Goal: Task Accomplishment & Management: Manage account settings

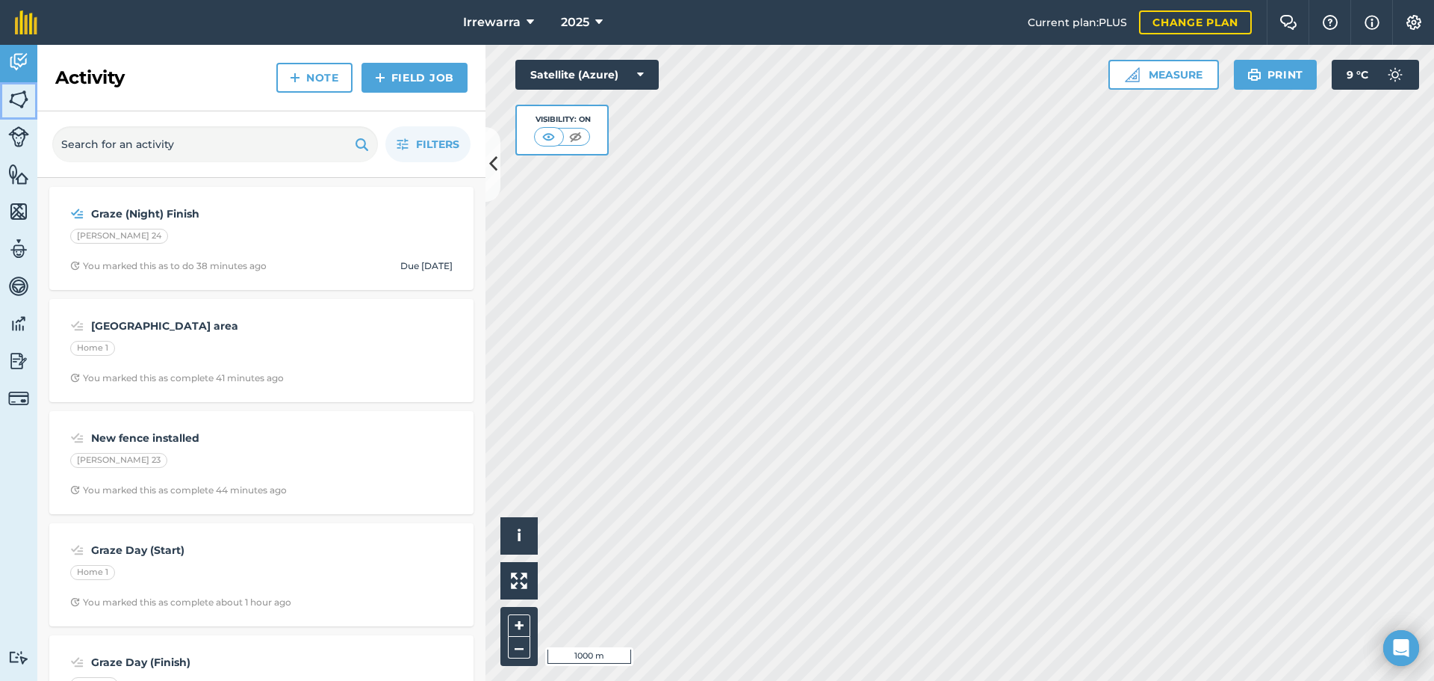
click at [1, 103] on link "Fields" at bounding box center [18, 100] width 37 height 37
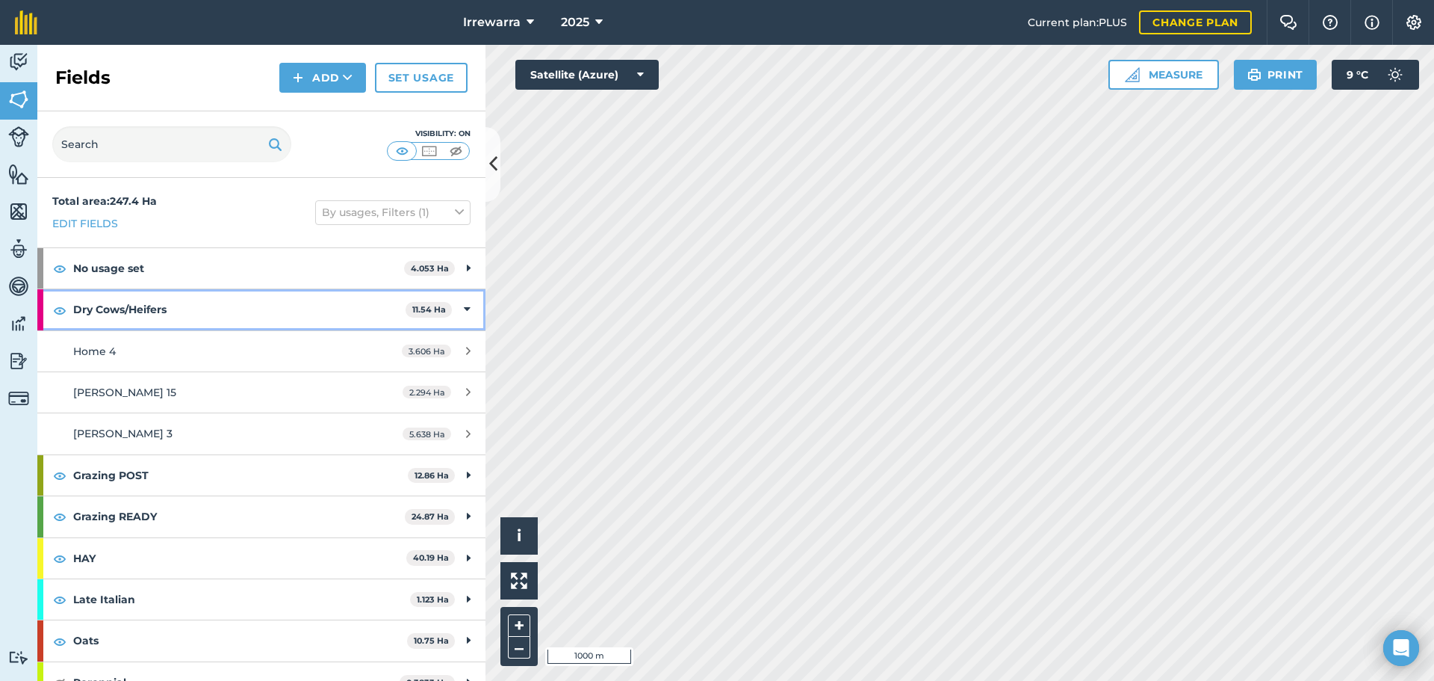
click at [113, 302] on strong "Dry Cows/Heifers" at bounding box center [239, 309] width 332 height 40
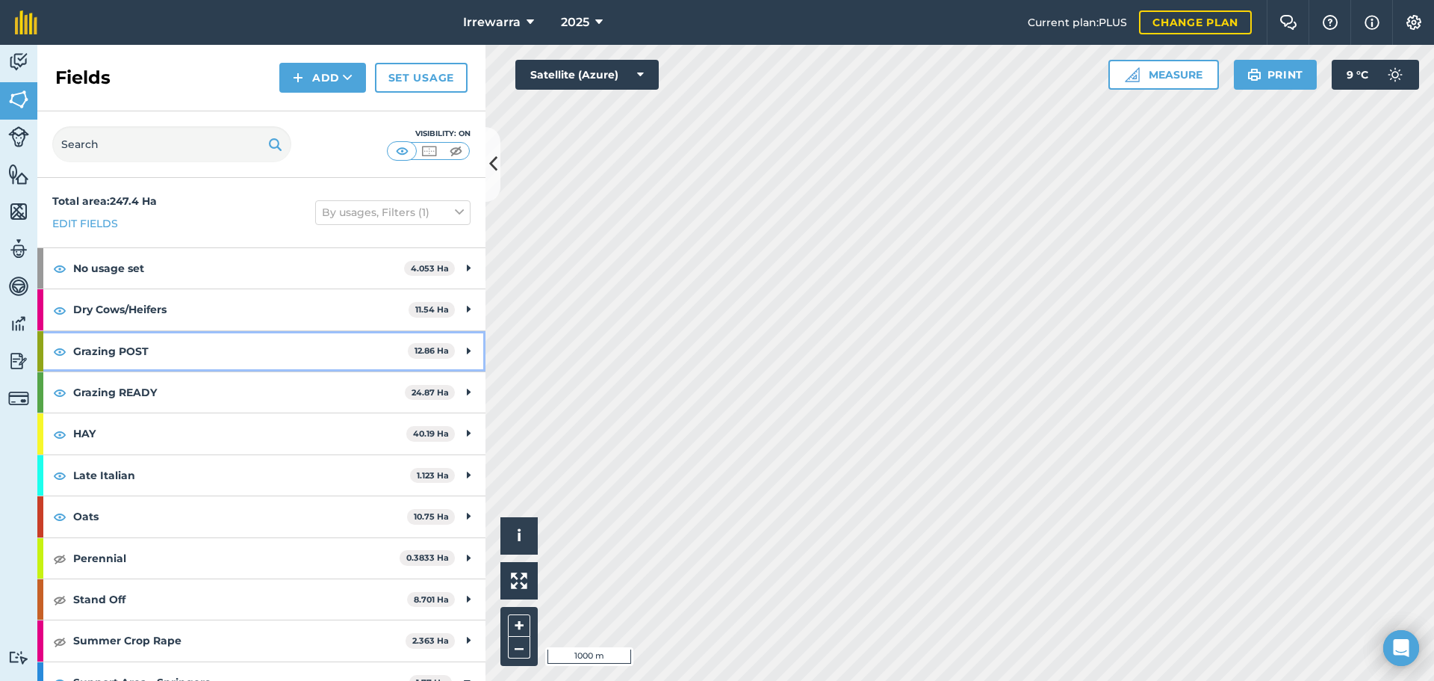
click at [110, 349] on strong "Grazing POST" at bounding box center [240, 351] width 335 height 40
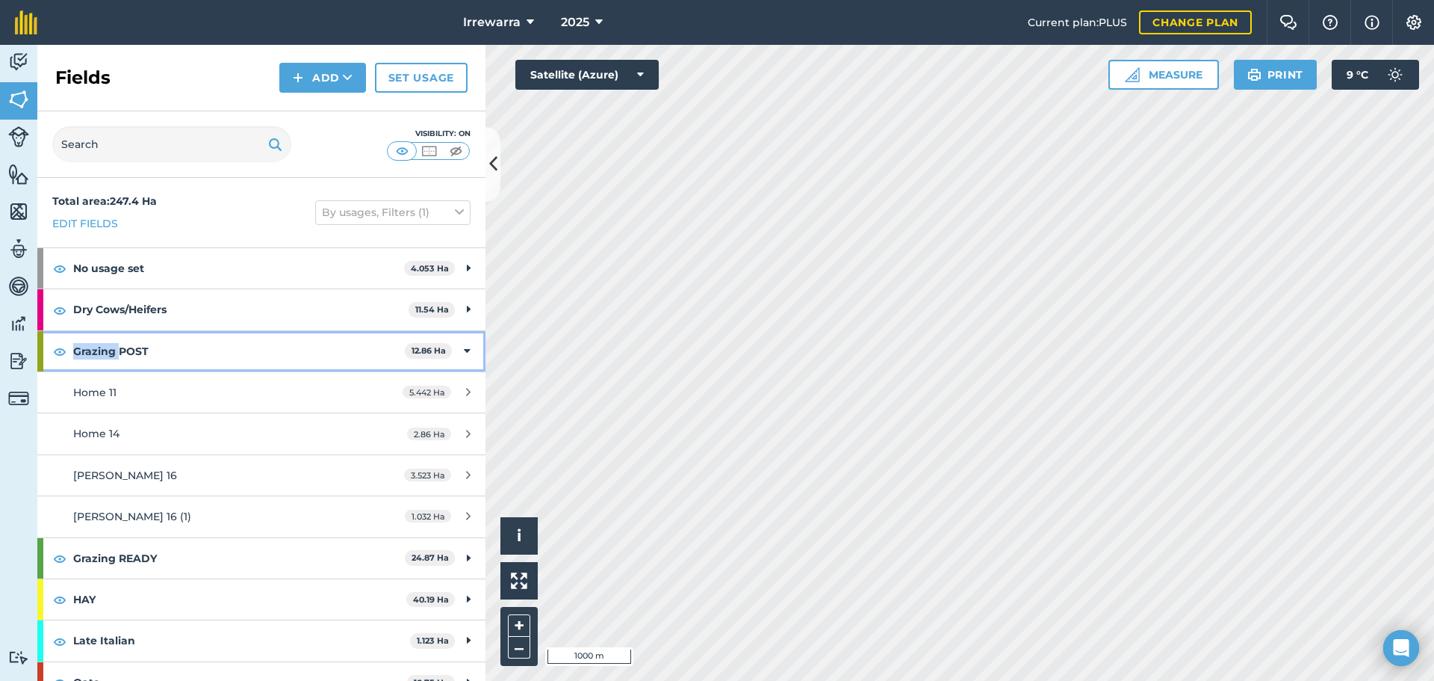
click at [110, 349] on strong "Grazing POST" at bounding box center [239, 351] width 332 height 40
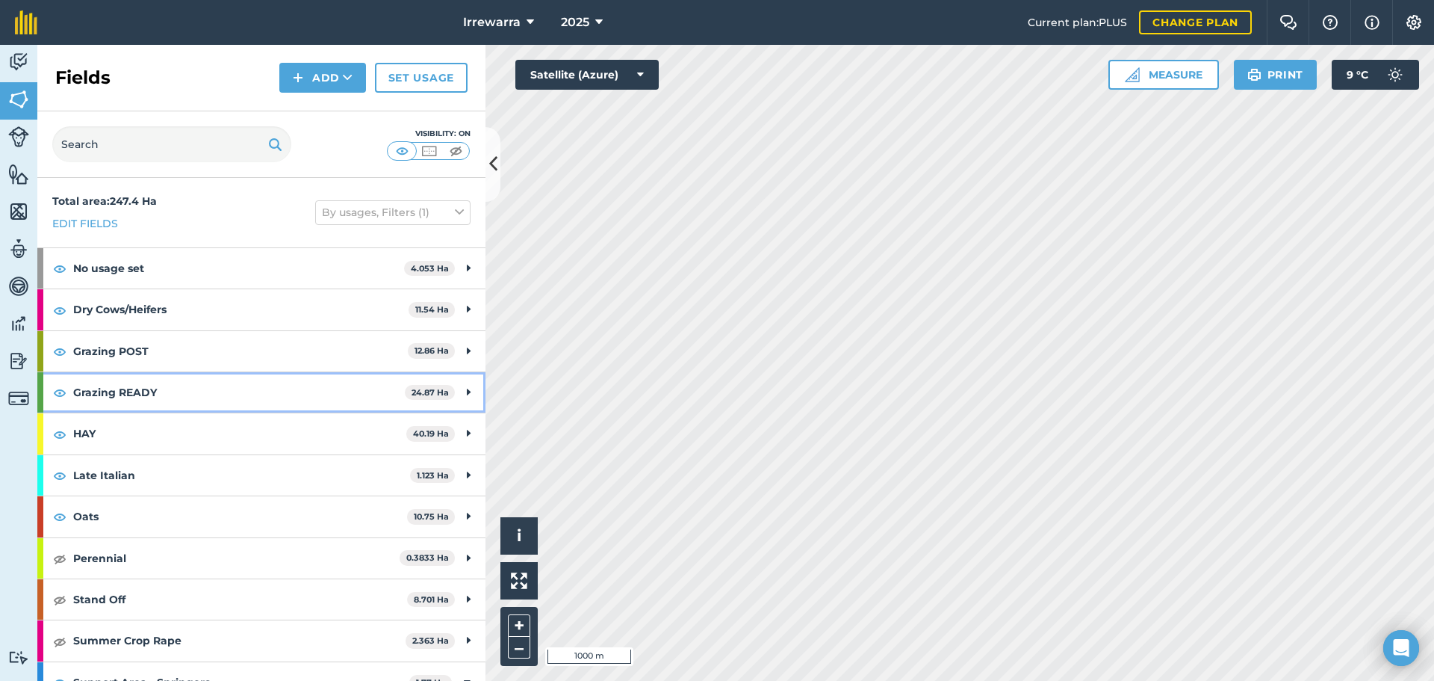
click at [120, 387] on strong "Grazing READY" at bounding box center [239, 392] width 332 height 40
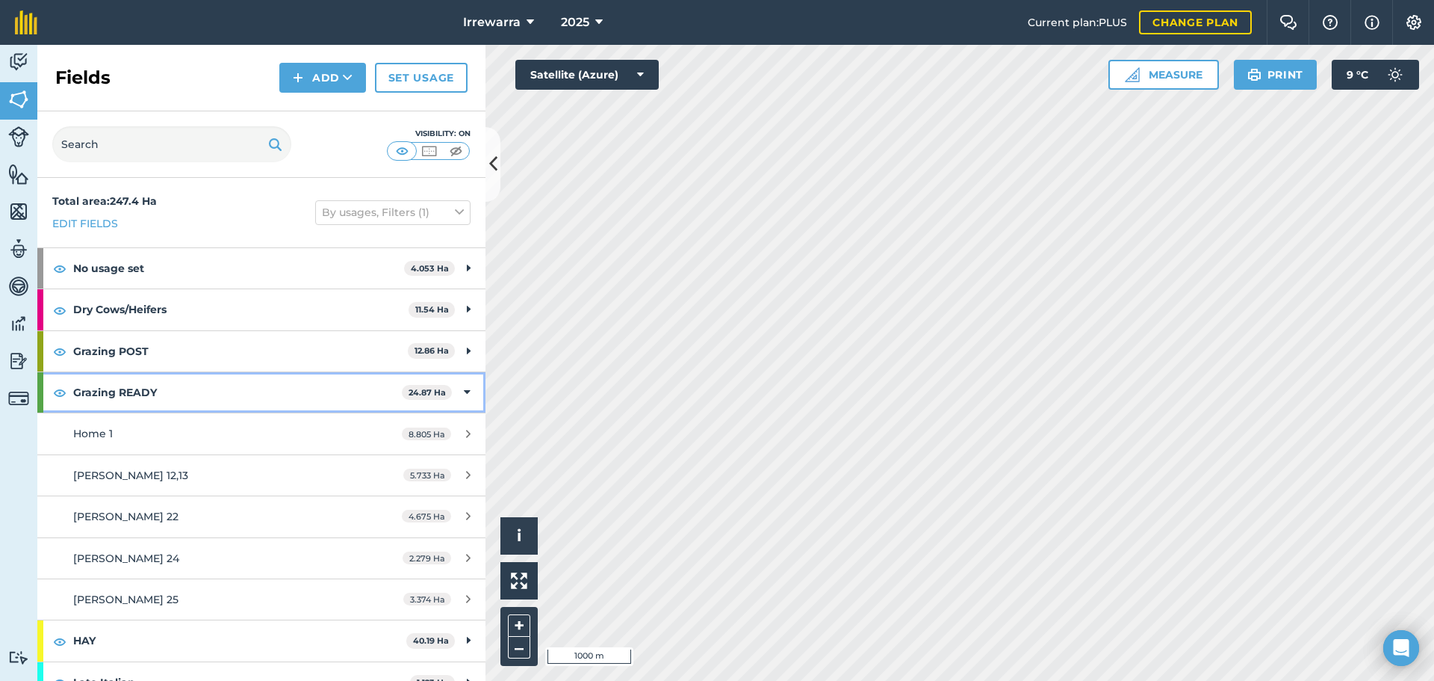
click at [146, 403] on strong "Grazing READY" at bounding box center [237, 392] width 329 height 40
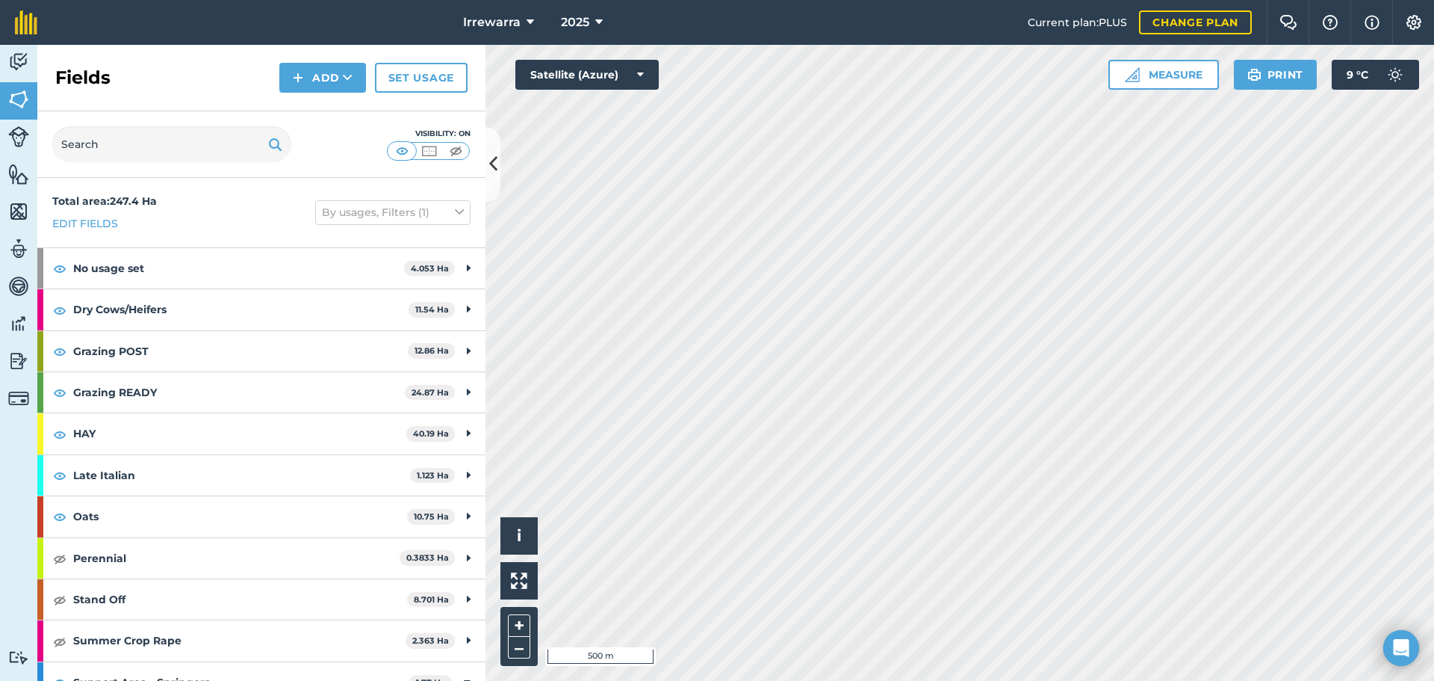
click at [1018, 680] on html "Irrewarra 2025 Current plan : PLUS Change plan Farm Chat Help Info Settings Irr…" at bounding box center [717, 340] width 1434 height 681
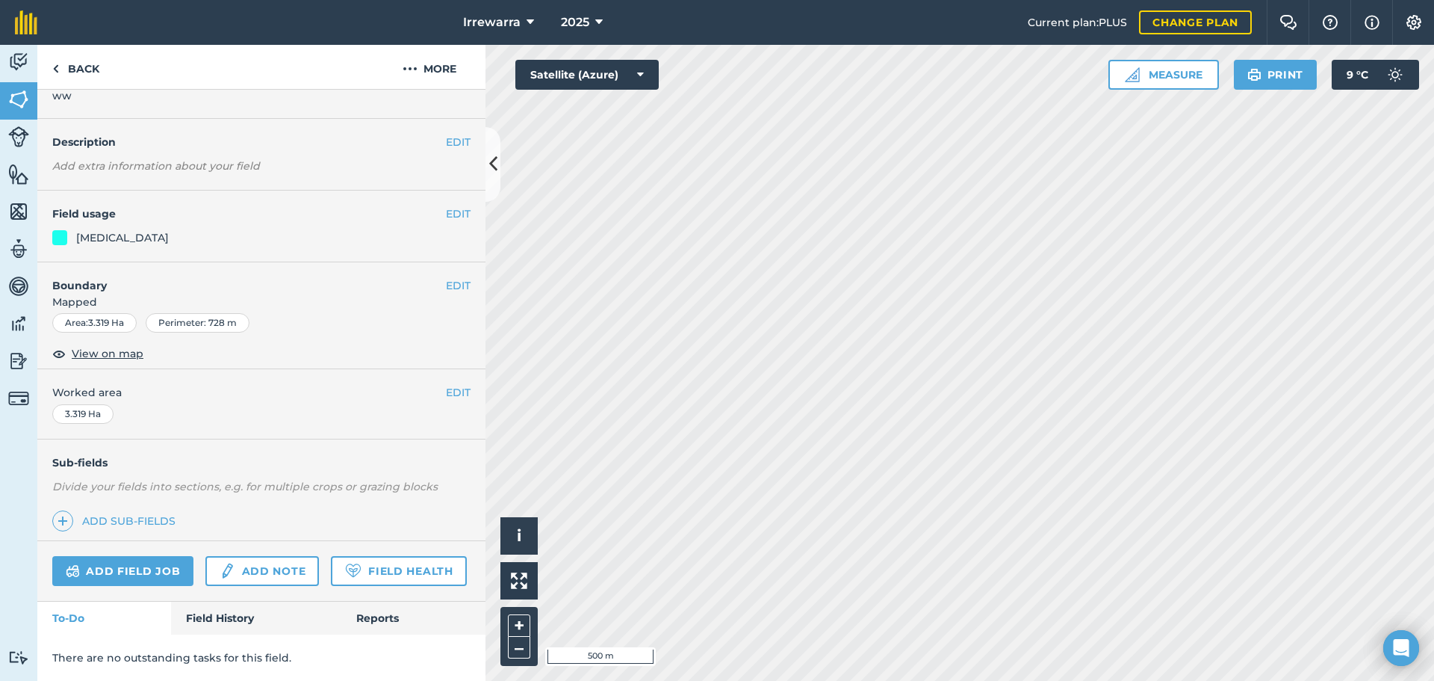
scroll to position [82, 0]
click at [206, 600] on div "Add field job Add note Field Health" at bounding box center [261, 571] width 448 height 61
click at [203, 619] on link "Field History" at bounding box center [256, 617] width 170 height 33
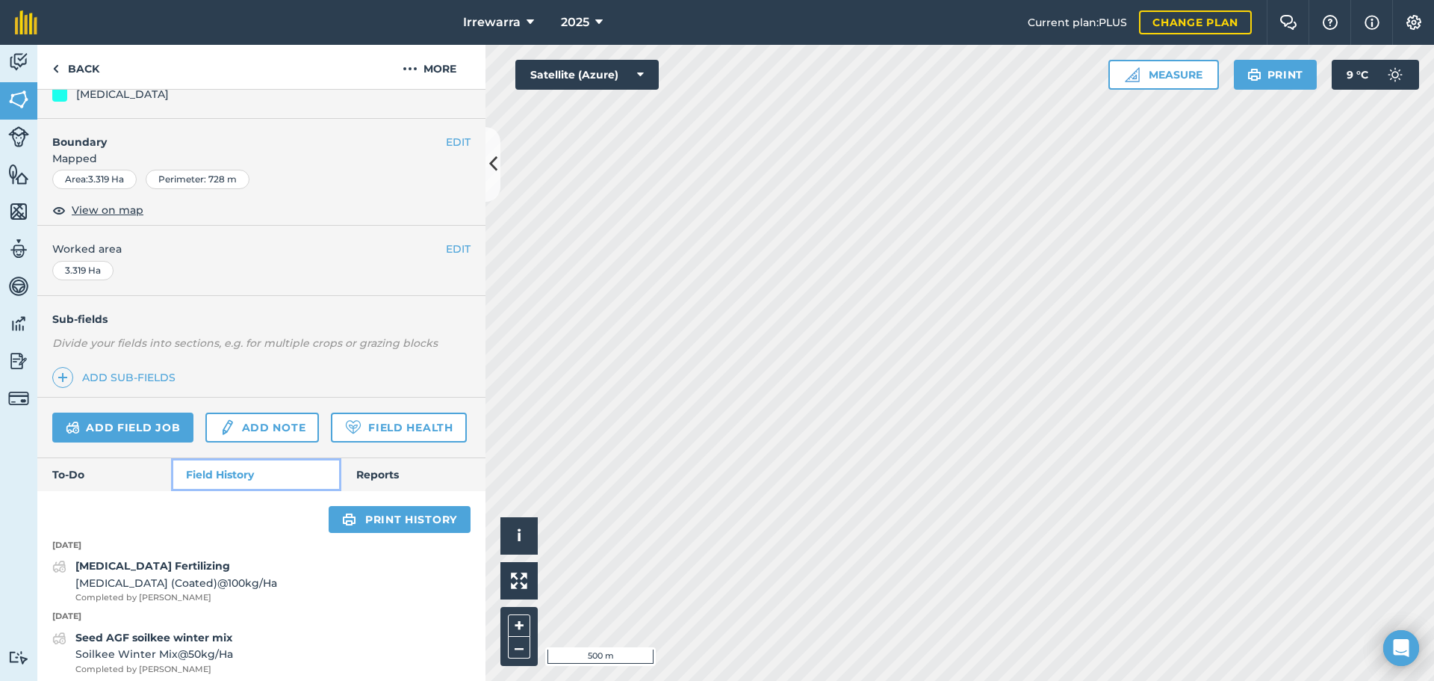
scroll to position [381, 0]
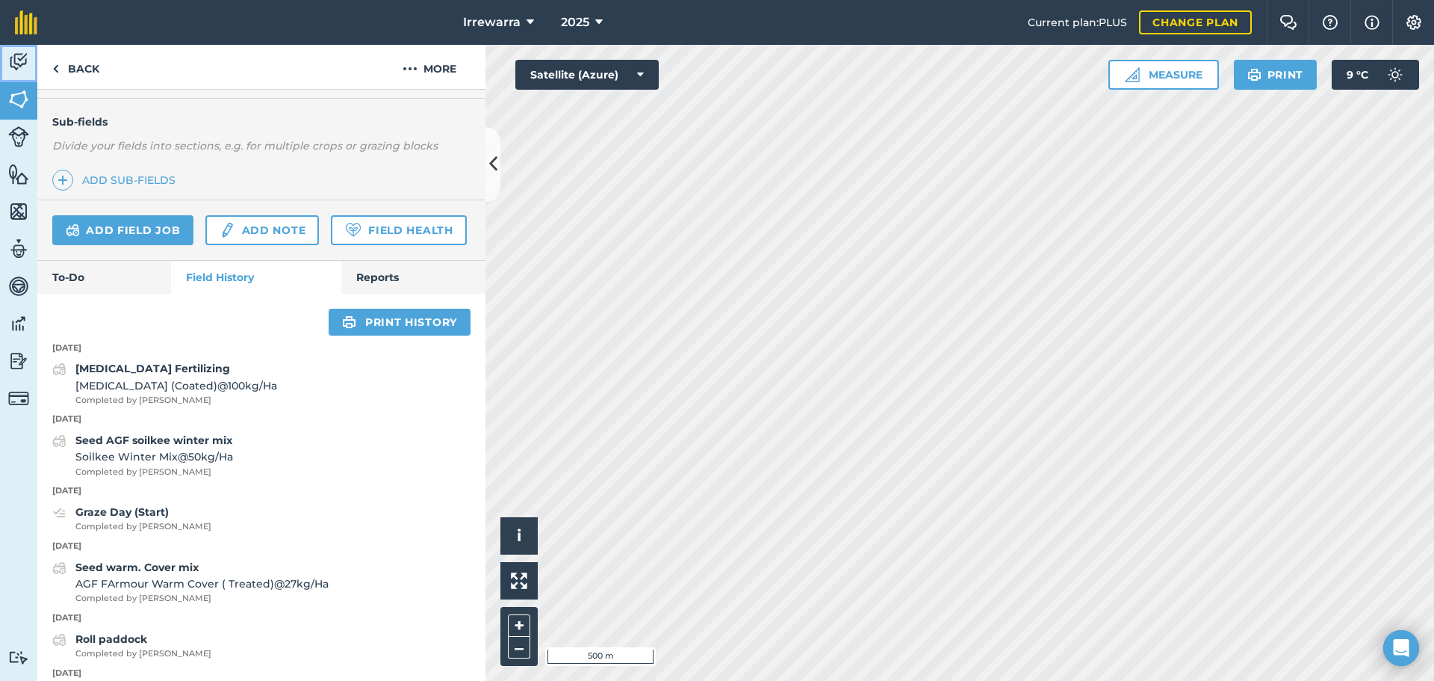
click at [12, 59] on img at bounding box center [18, 62] width 21 height 22
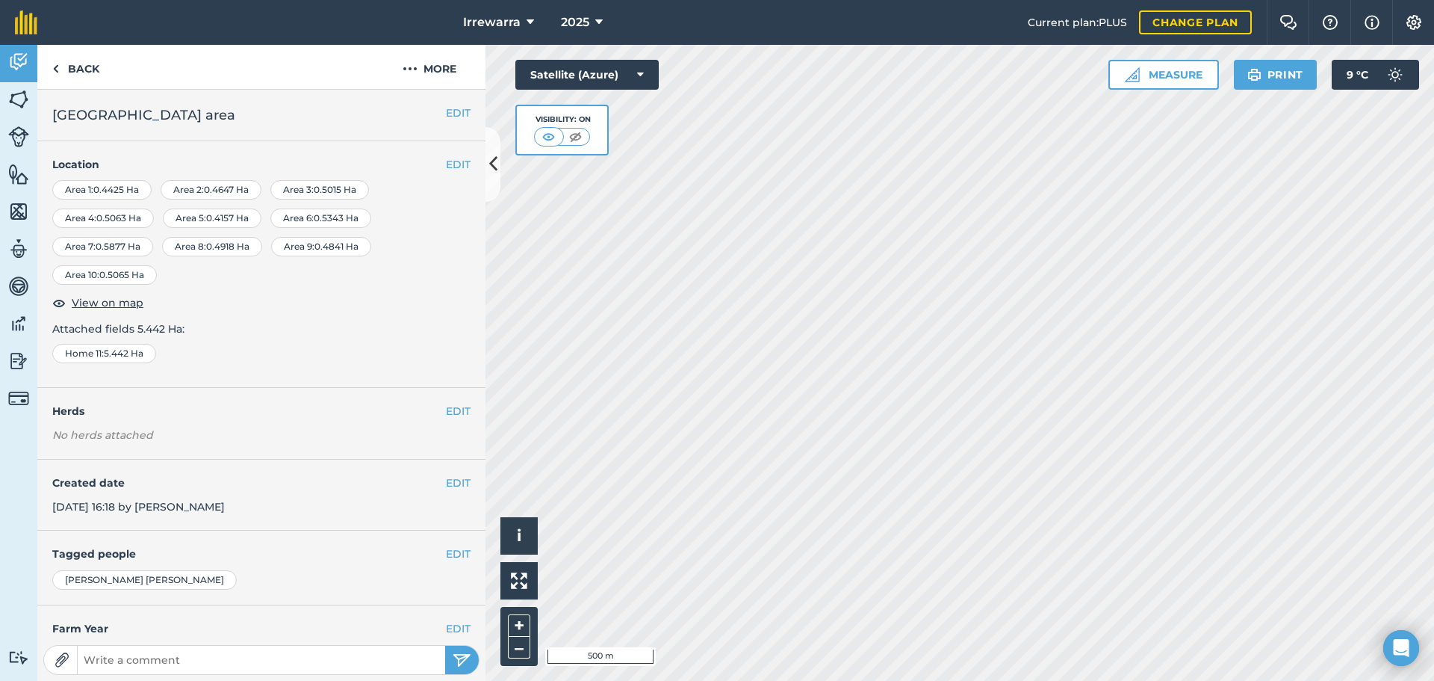
drag, startPoint x: 444, startPoint y: 90, endPoint x: 444, endPoint y: 78, distance: 12.0
click at [444, 87] on div "Back More EDIT [GEOGRAPHIC_DATA] area EDIT Location Area 1 : 0.4425 Ha Area 2 :…" at bounding box center [261, 363] width 448 height 636
click at [444, 78] on button "More" at bounding box center [430, 67] width 112 height 44
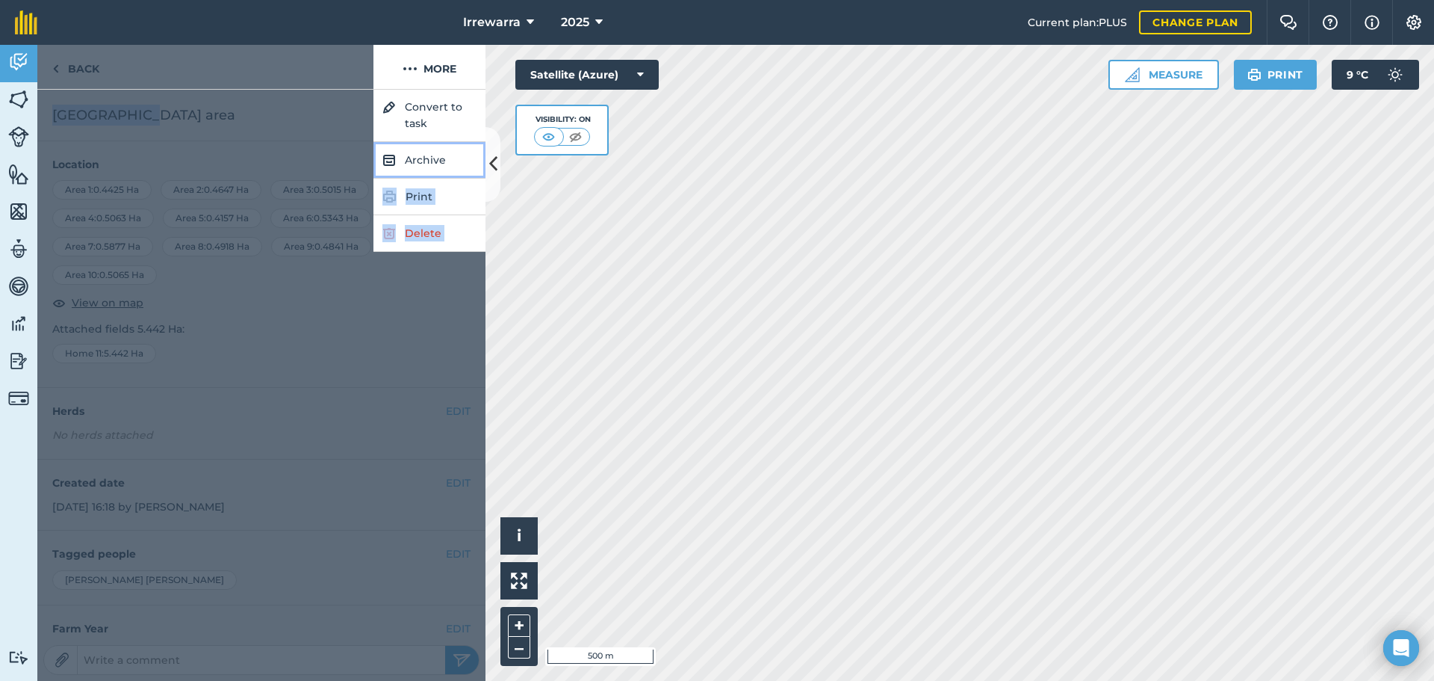
click at [415, 151] on button "Archive" at bounding box center [430, 160] width 112 height 37
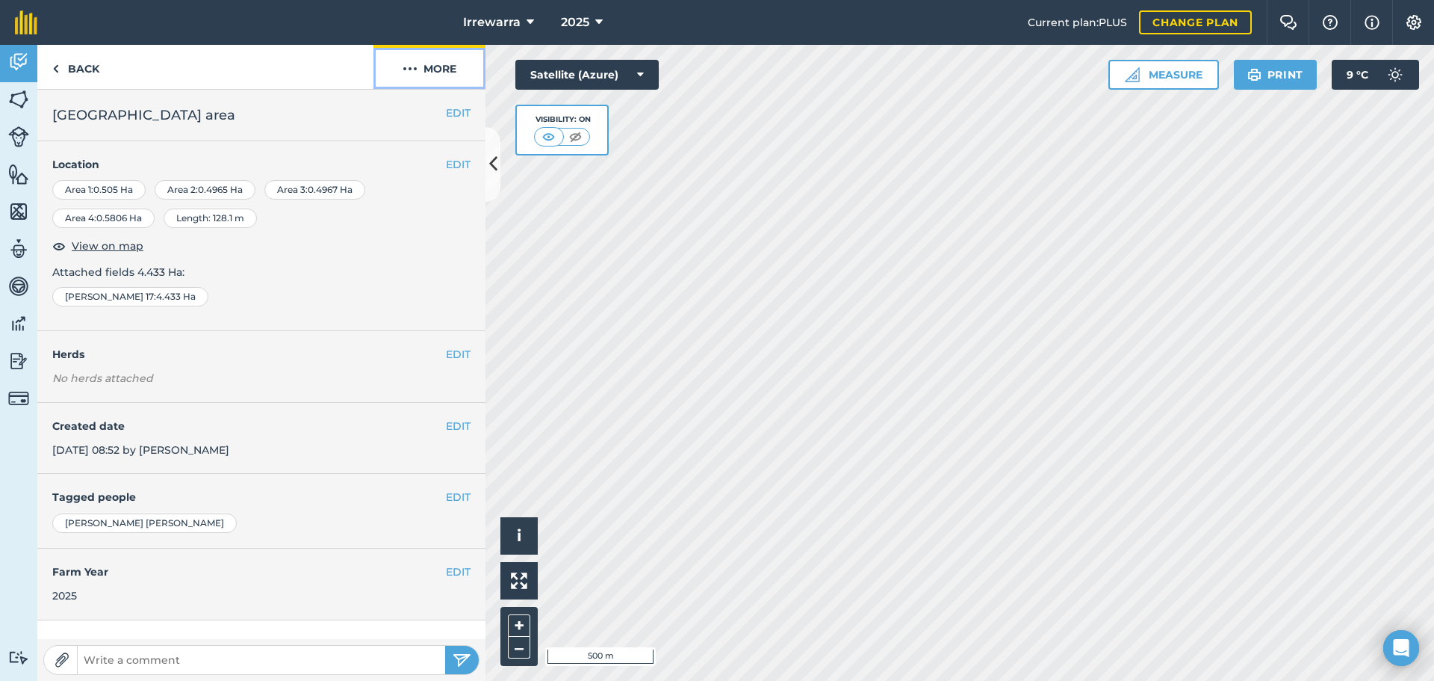
click at [422, 78] on button "More" at bounding box center [430, 67] width 112 height 44
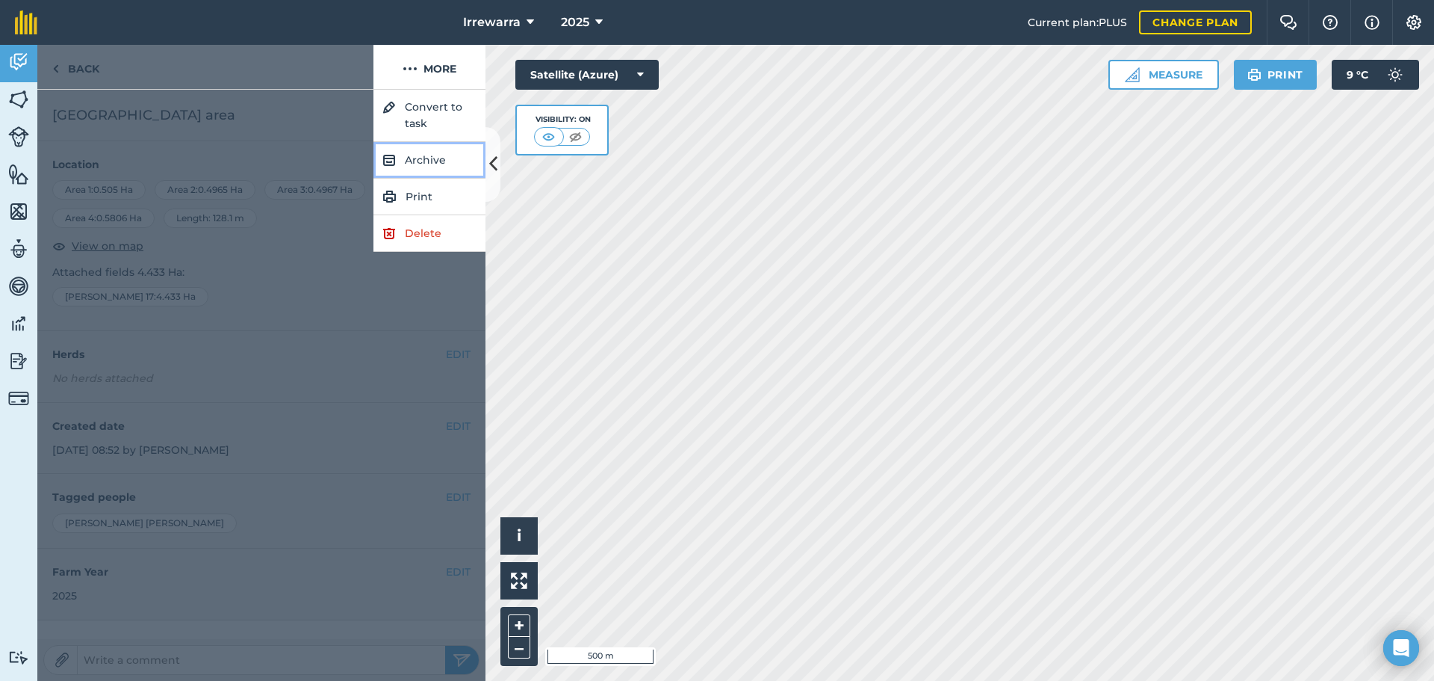
click at [430, 153] on button "Archive" at bounding box center [430, 160] width 112 height 37
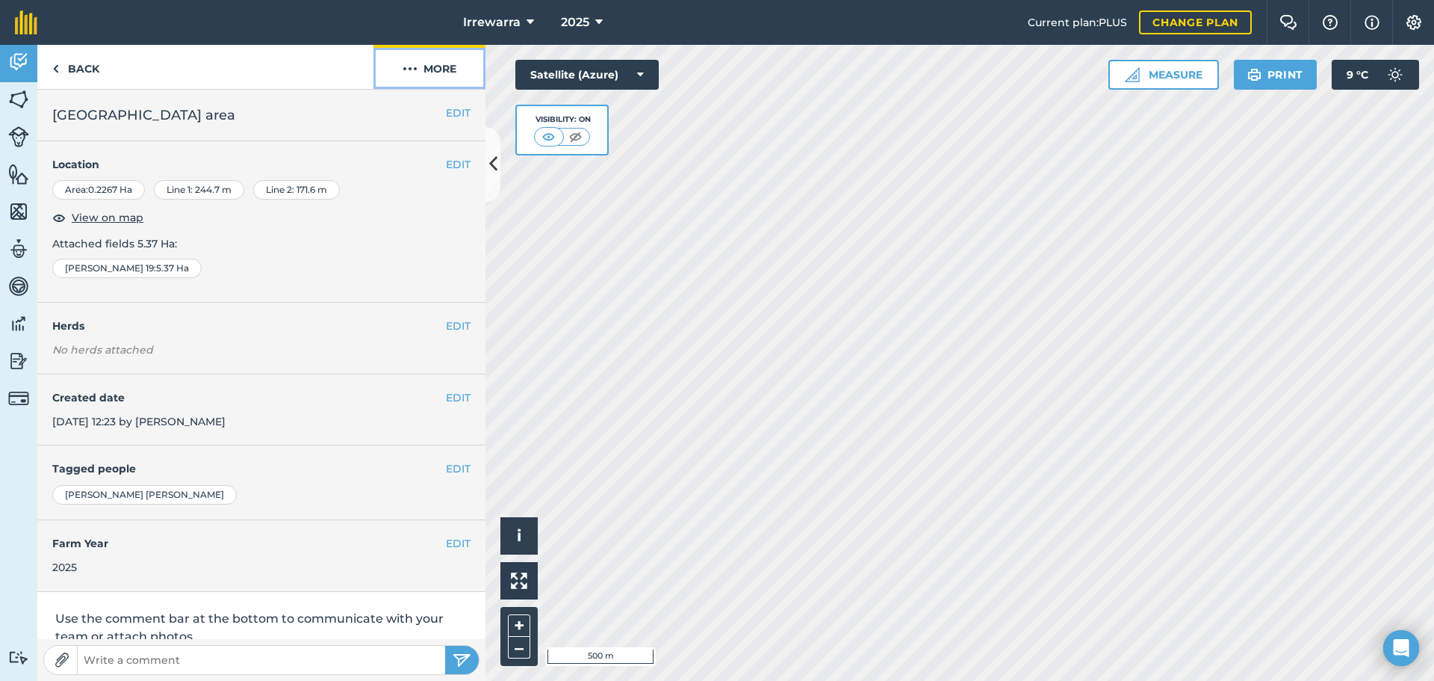
click at [454, 75] on button "More" at bounding box center [430, 67] width 112 height 44
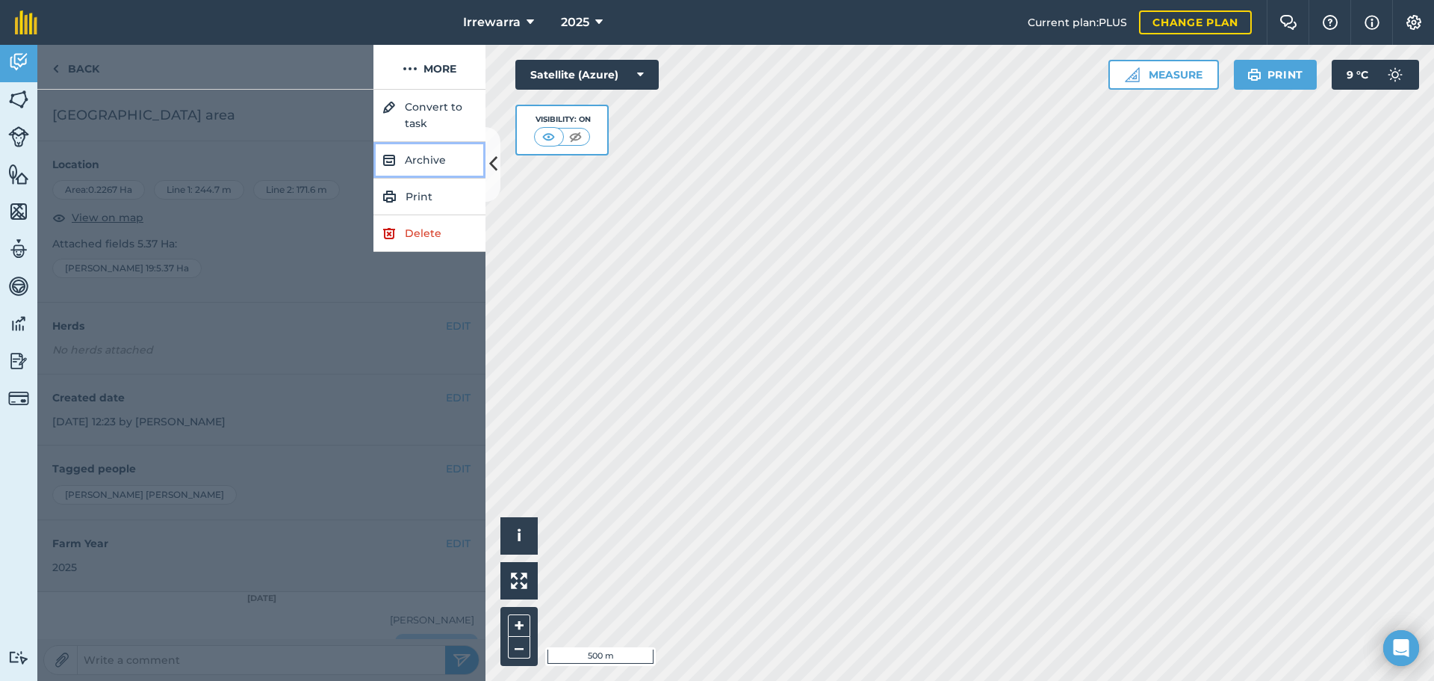
click at [423, 161] on button "Archive" at bounding box center [430, 160] width 112 height 37
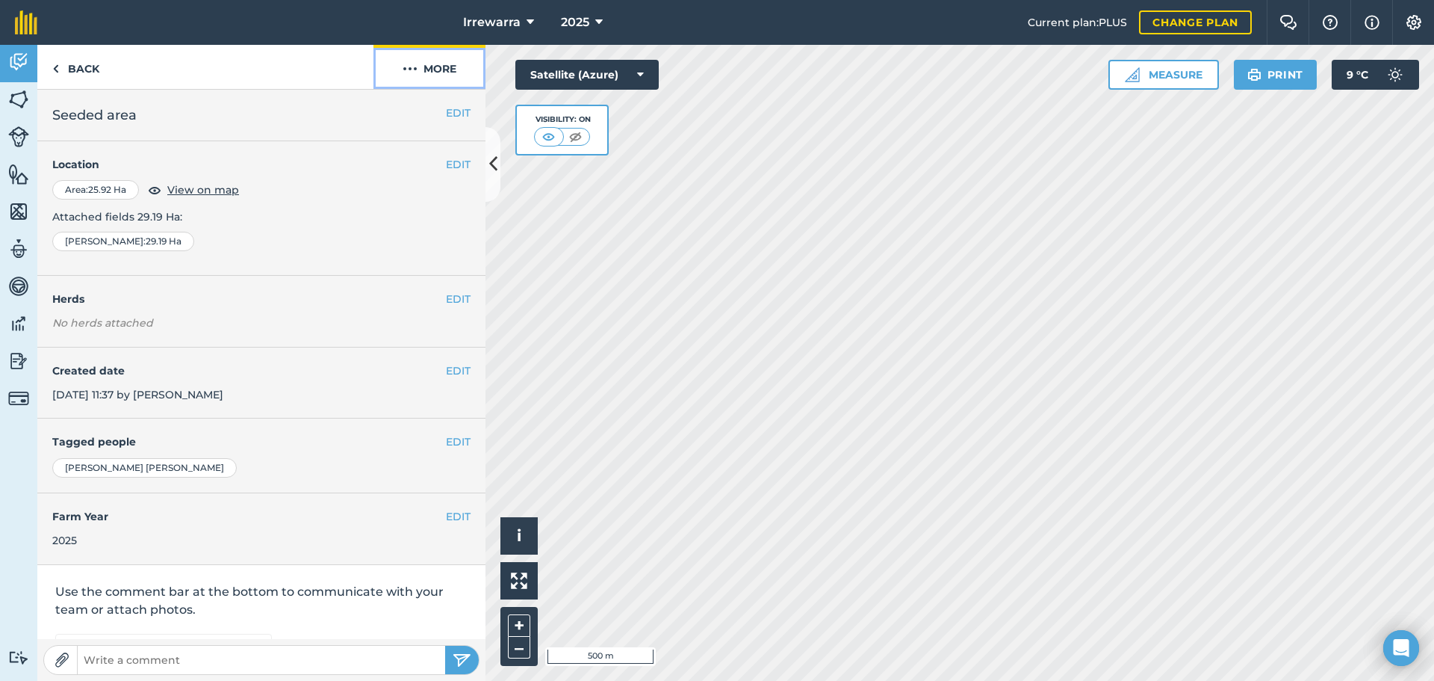
click at [456, 78] on button "More" at bounding box center [430, 67] width 112 height 44
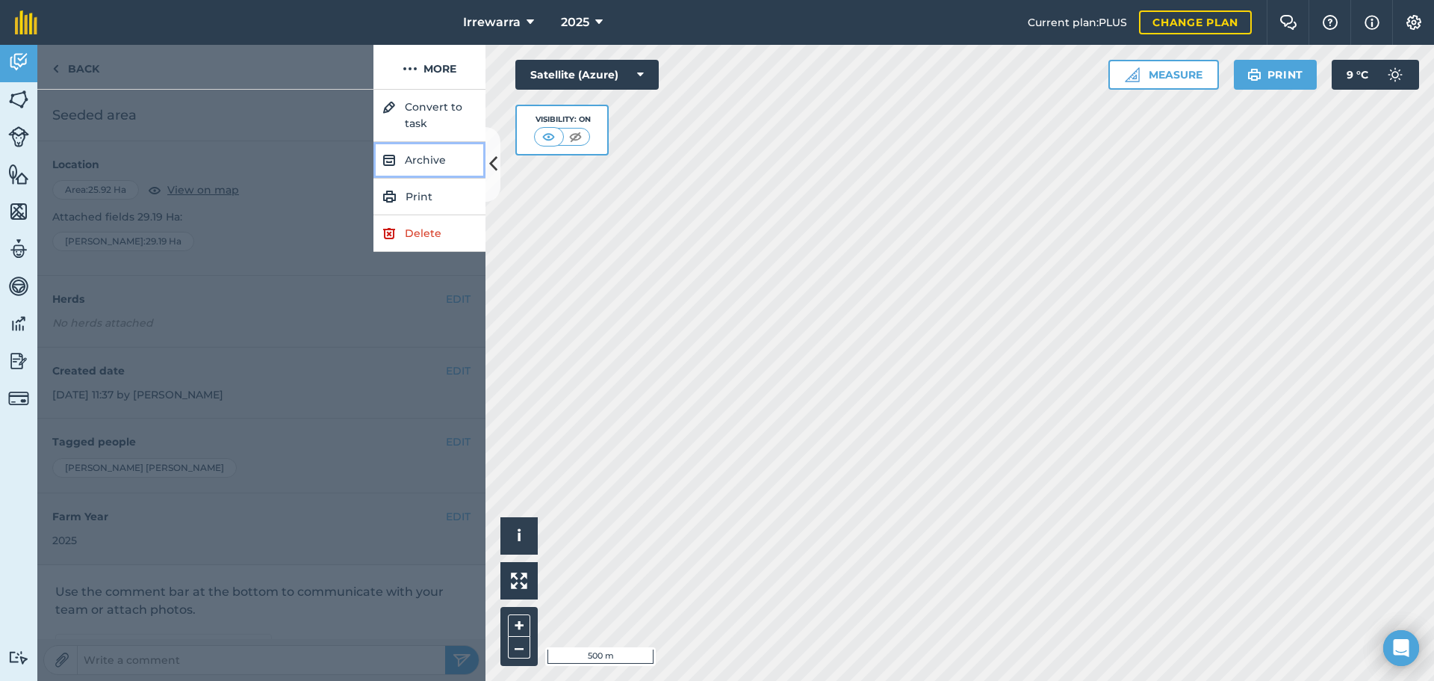
click at [447, 161] on button "Archive" at bounding box center [430, 160] width 112 height 37
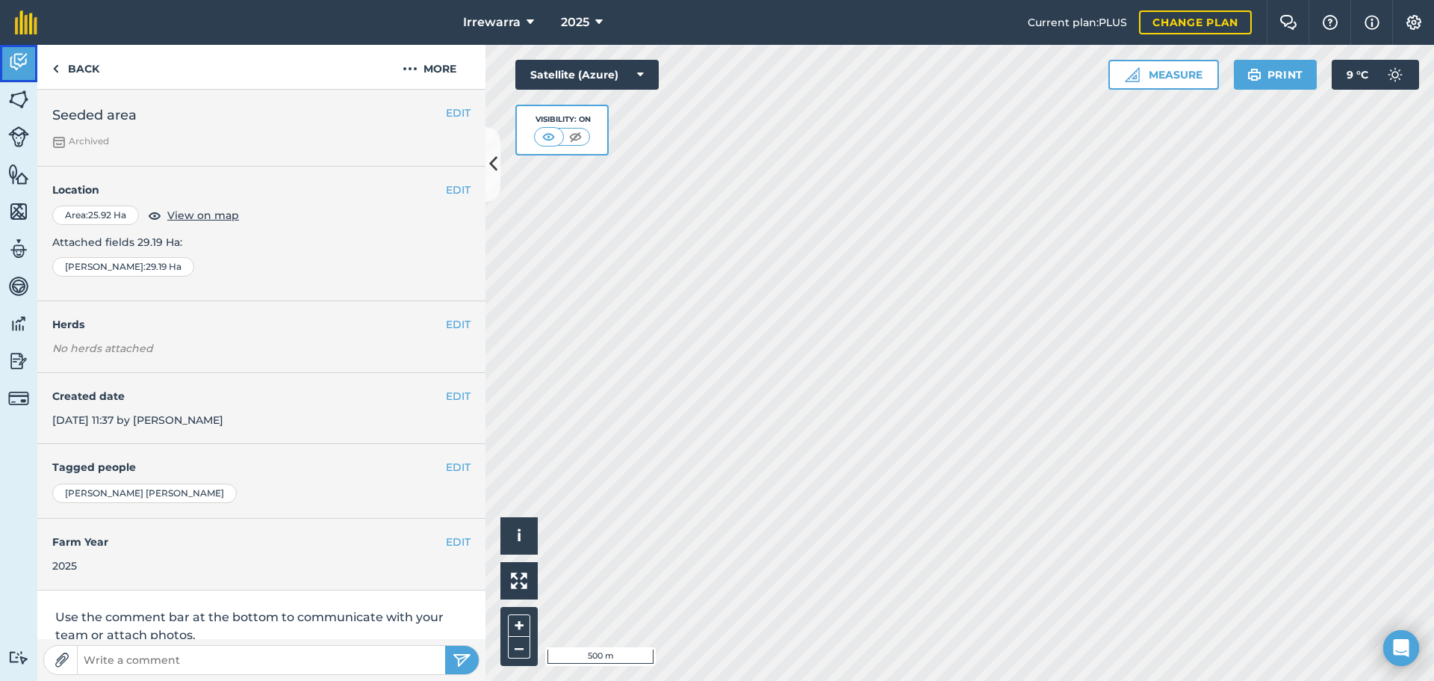
click at [22, 72] on img at bounding box center [18, 62] width 21 height 22
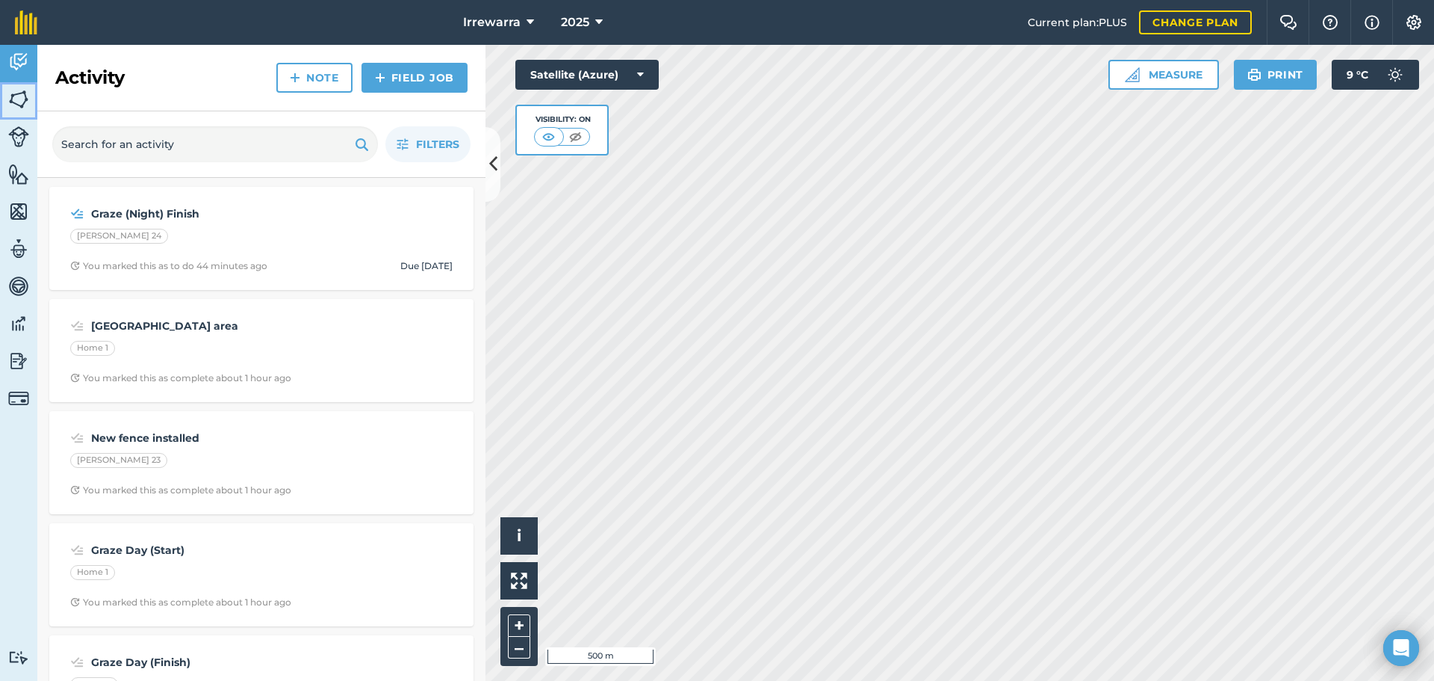
click at [28, 105] on img at bounding box center [18, 99] width 21 height 22
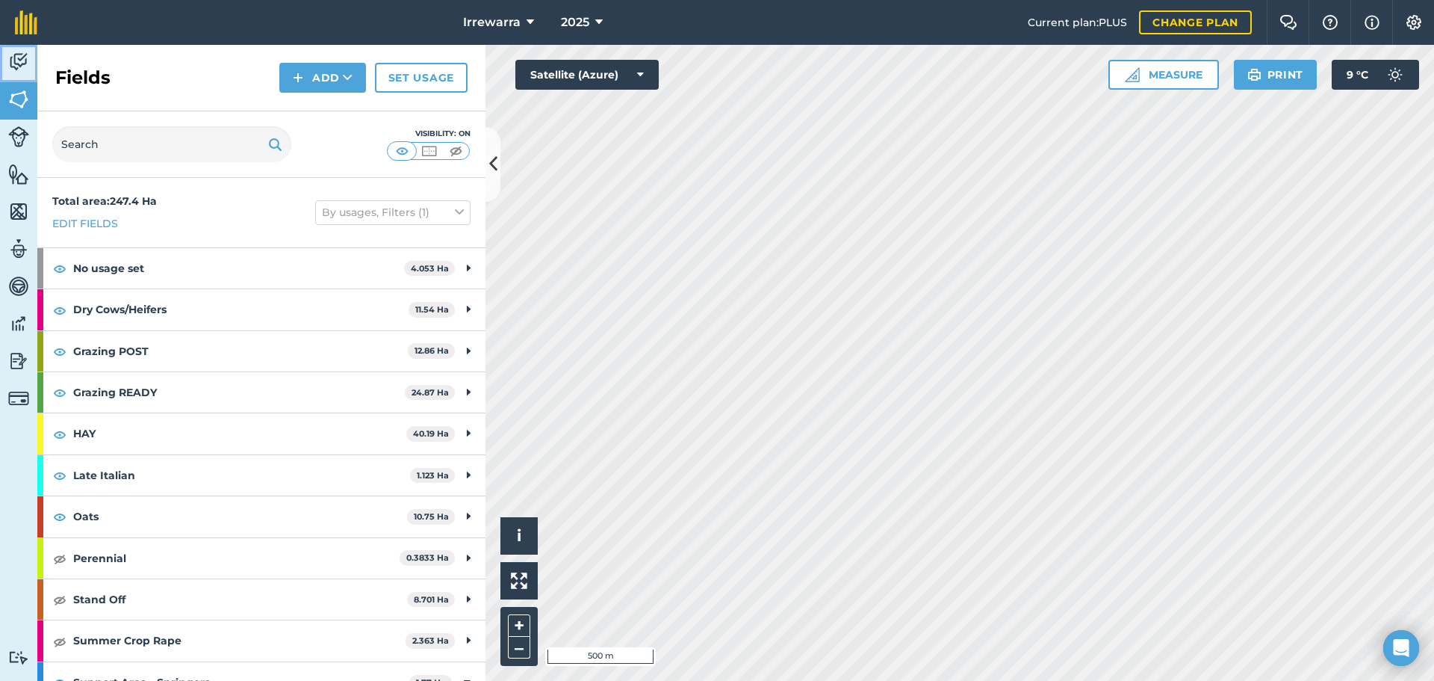
click at [28, 58] on img at bounding box center [18, 62] width 21 height 22
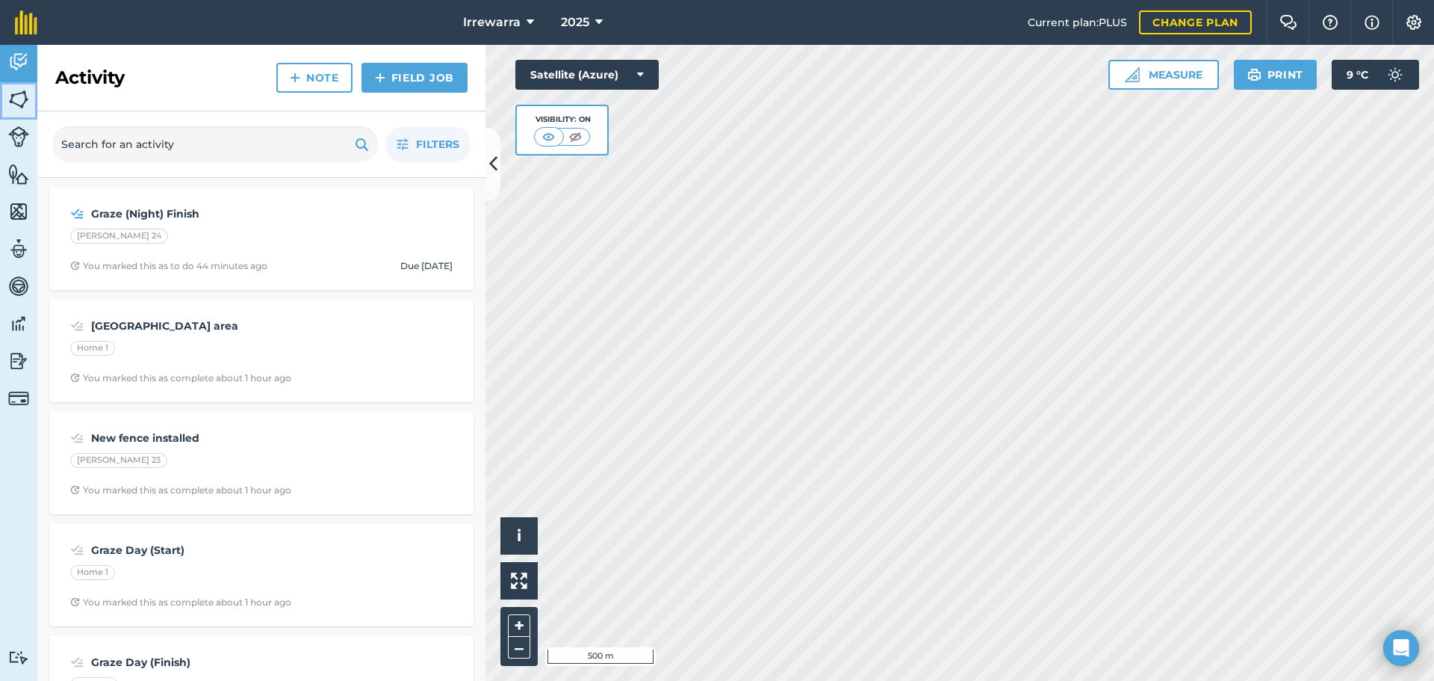
click at [21, 96] on img at bounding box center [18, 99] width 21 height 22
